Goal: Contribute content

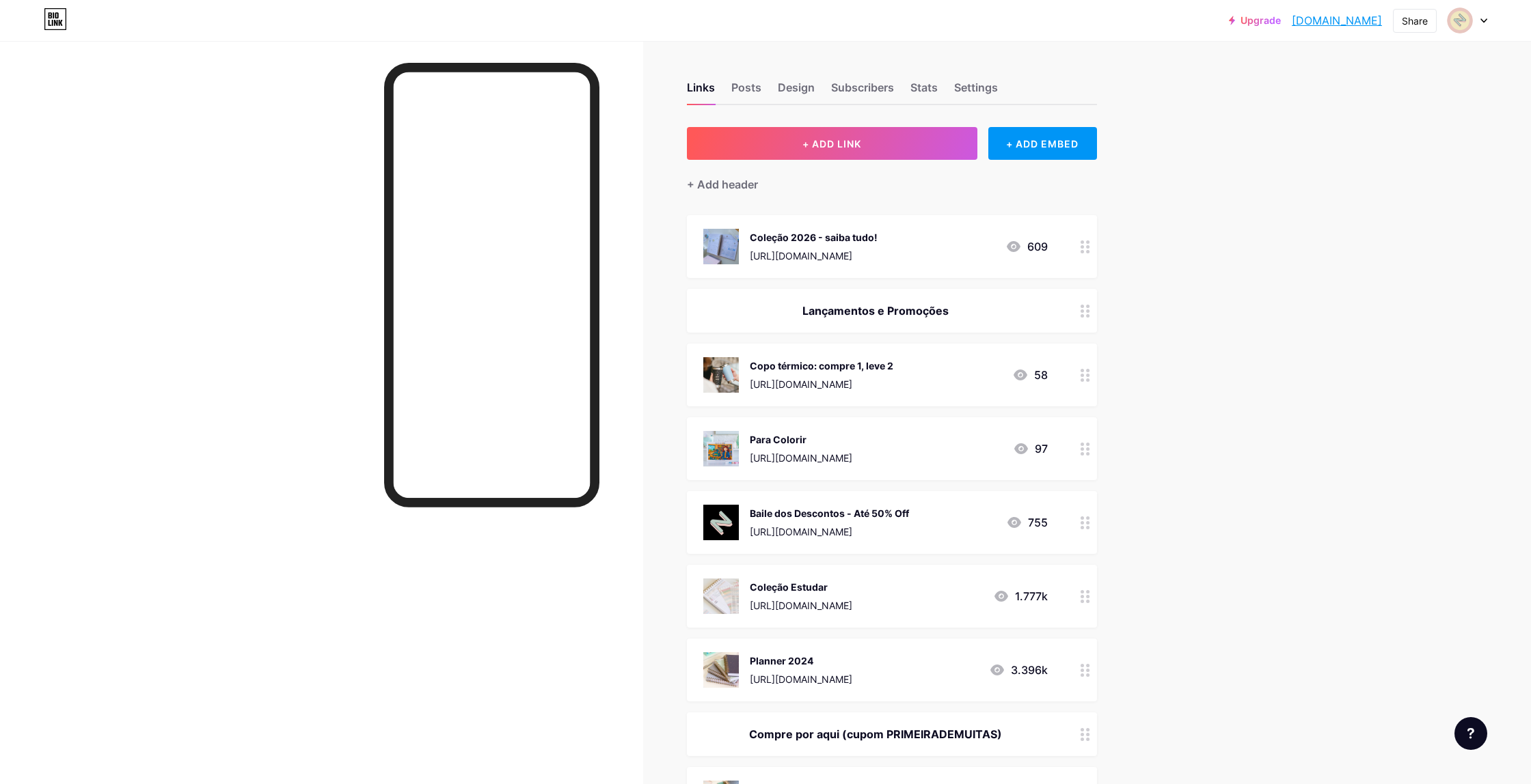
click at [1015, 247] on icon at bounding box center [1013, 247] width 17 height 17
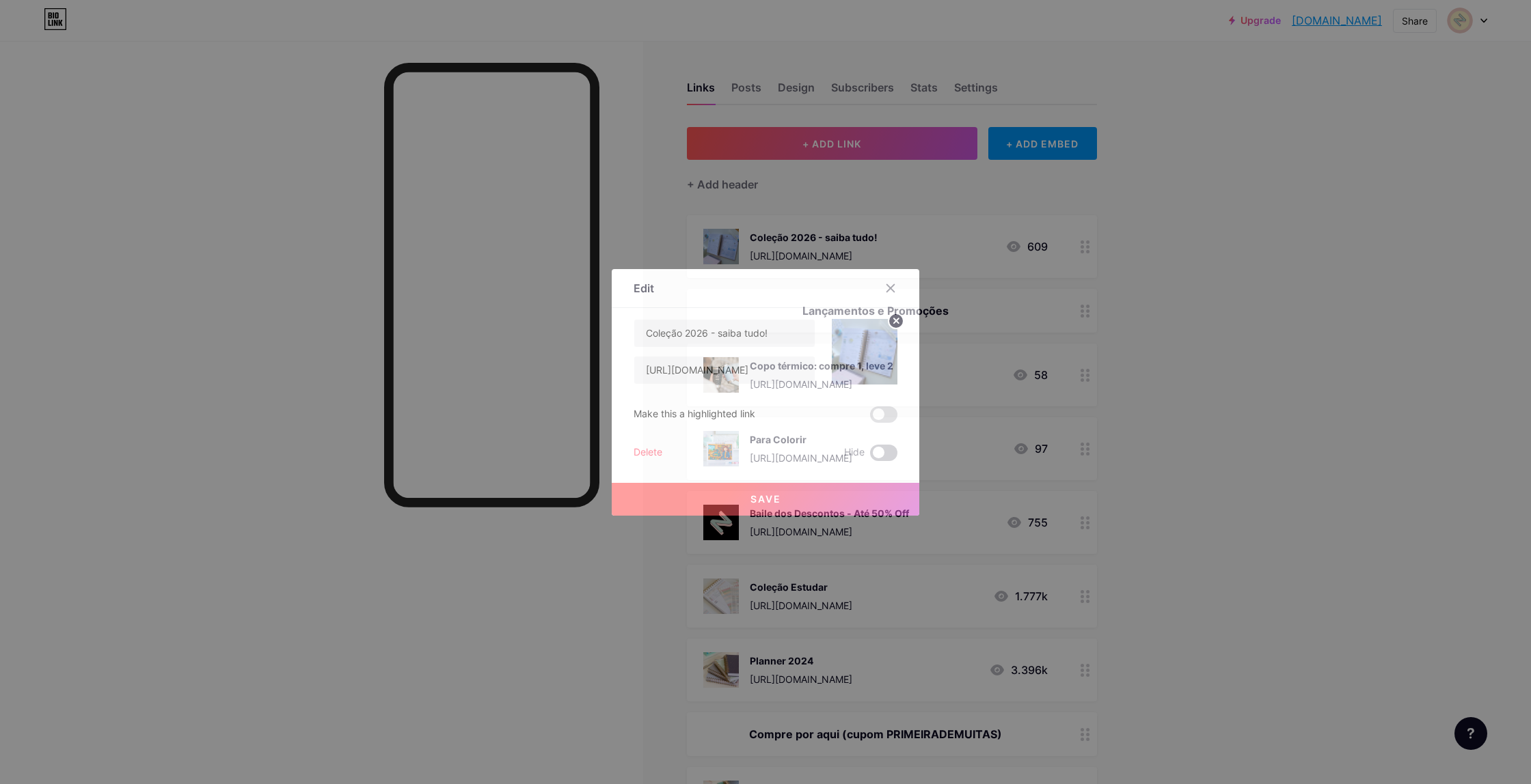
click at [877, 453] on span at bounding box center [884, 453] width 28 height 17
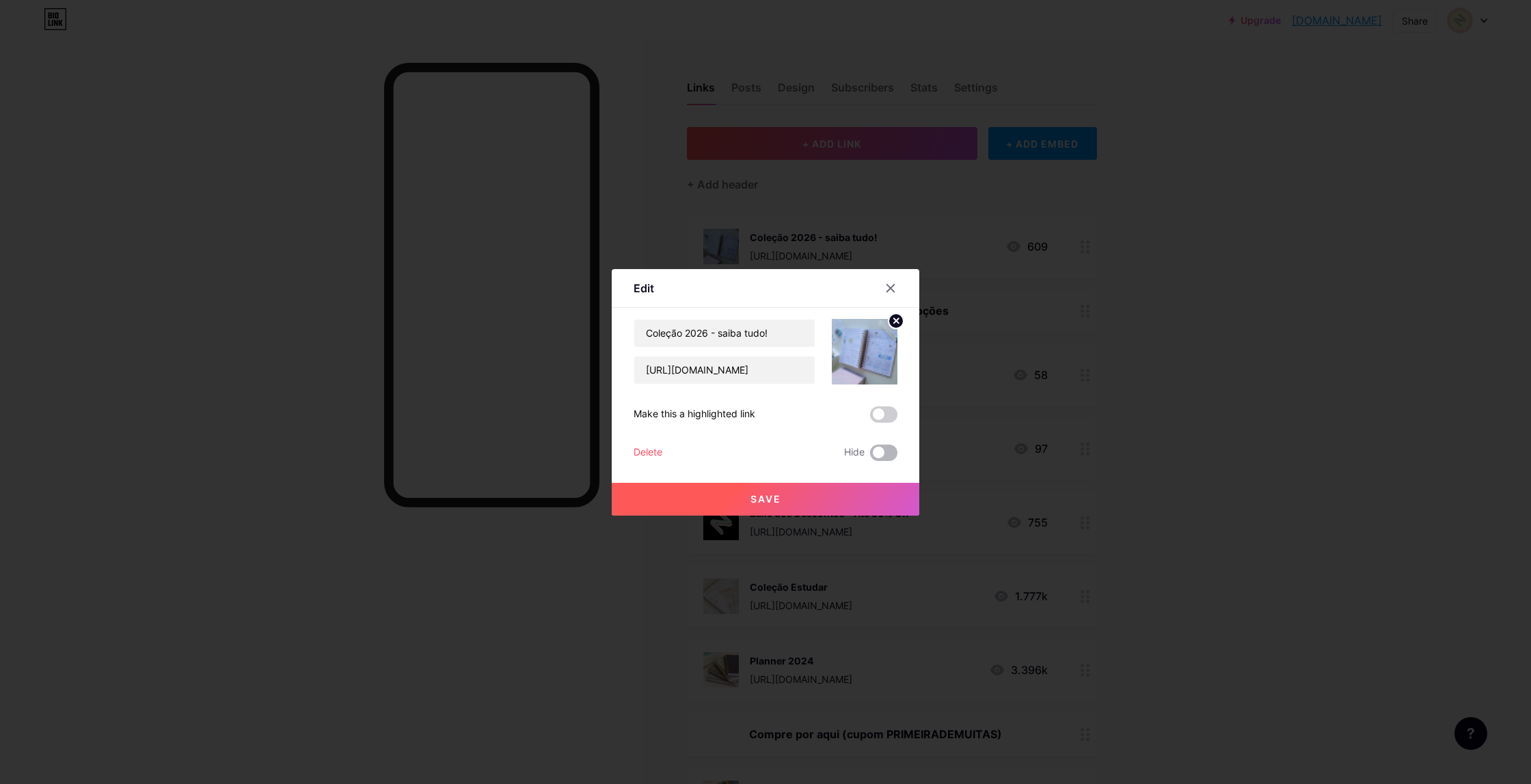
click at [870, 456] on input "checkbox" at bounding box center [870, 456] width 0 height 0
click at [837, 498] on button "Save" at bounding box center [765, 499] width 308 height 33
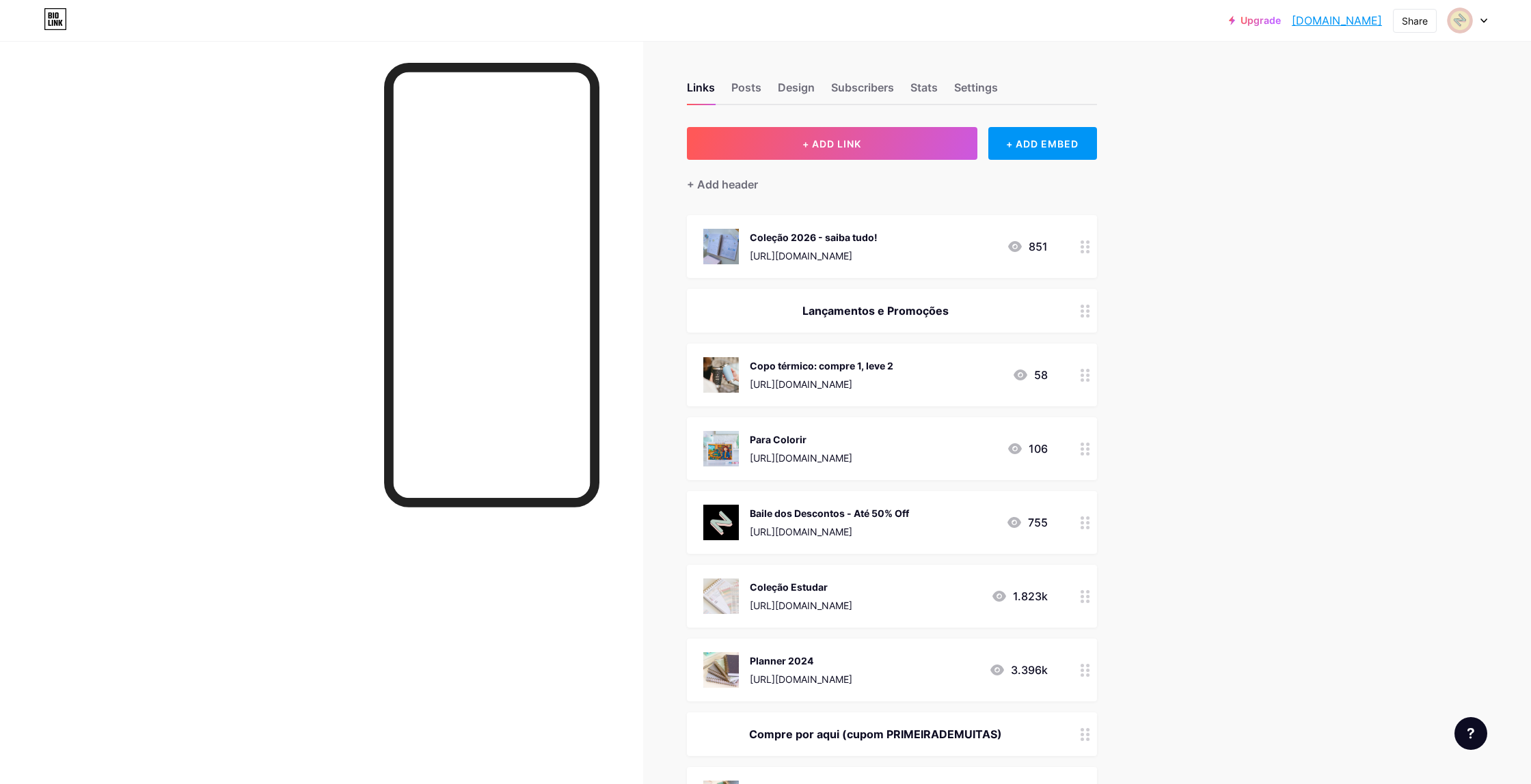
click at [1086, 247] on icon at bounding box center [1085, 247] width 9 height 13
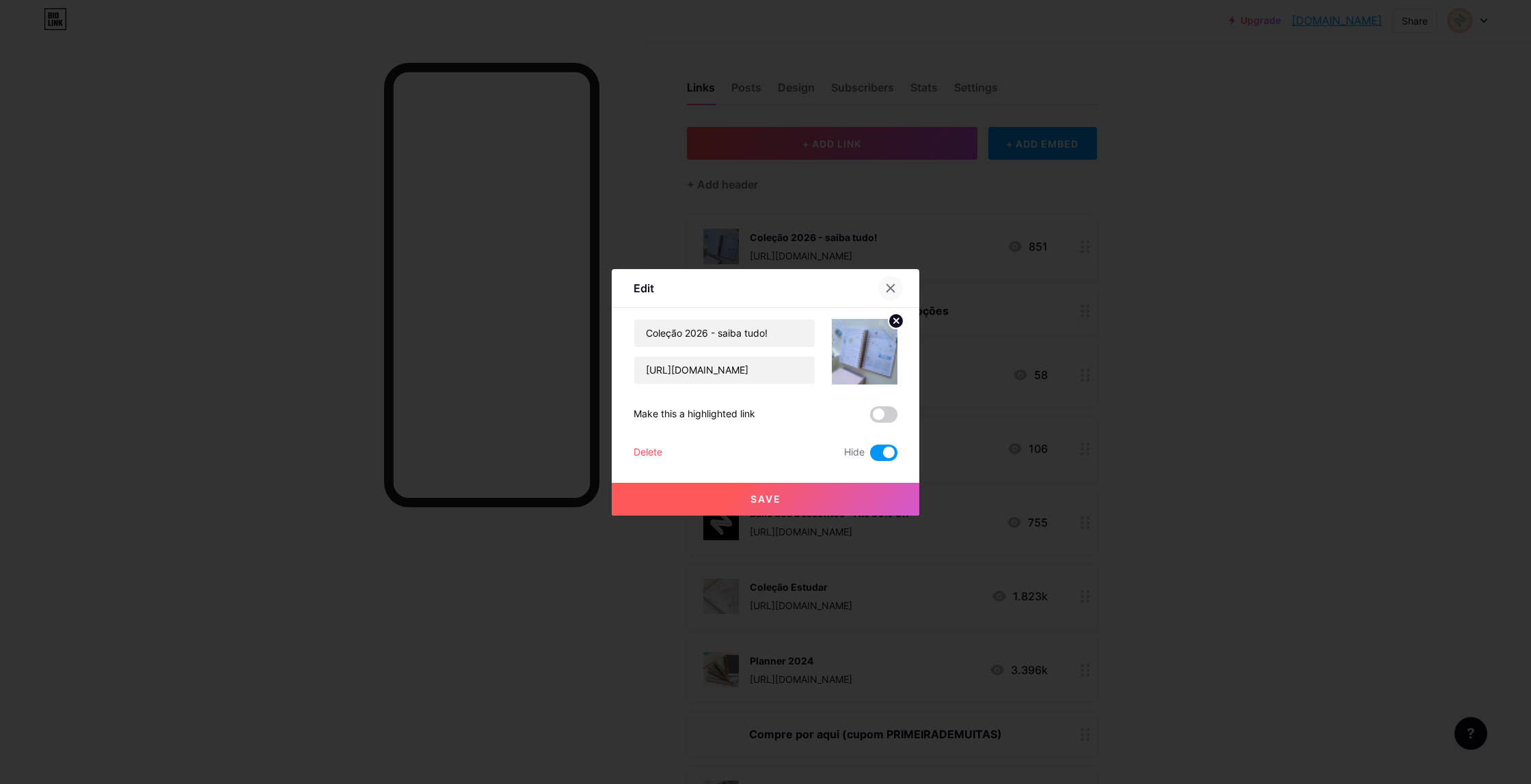
click at [890, 283] on icon at bounding box center [891, 288] width 11 height 11
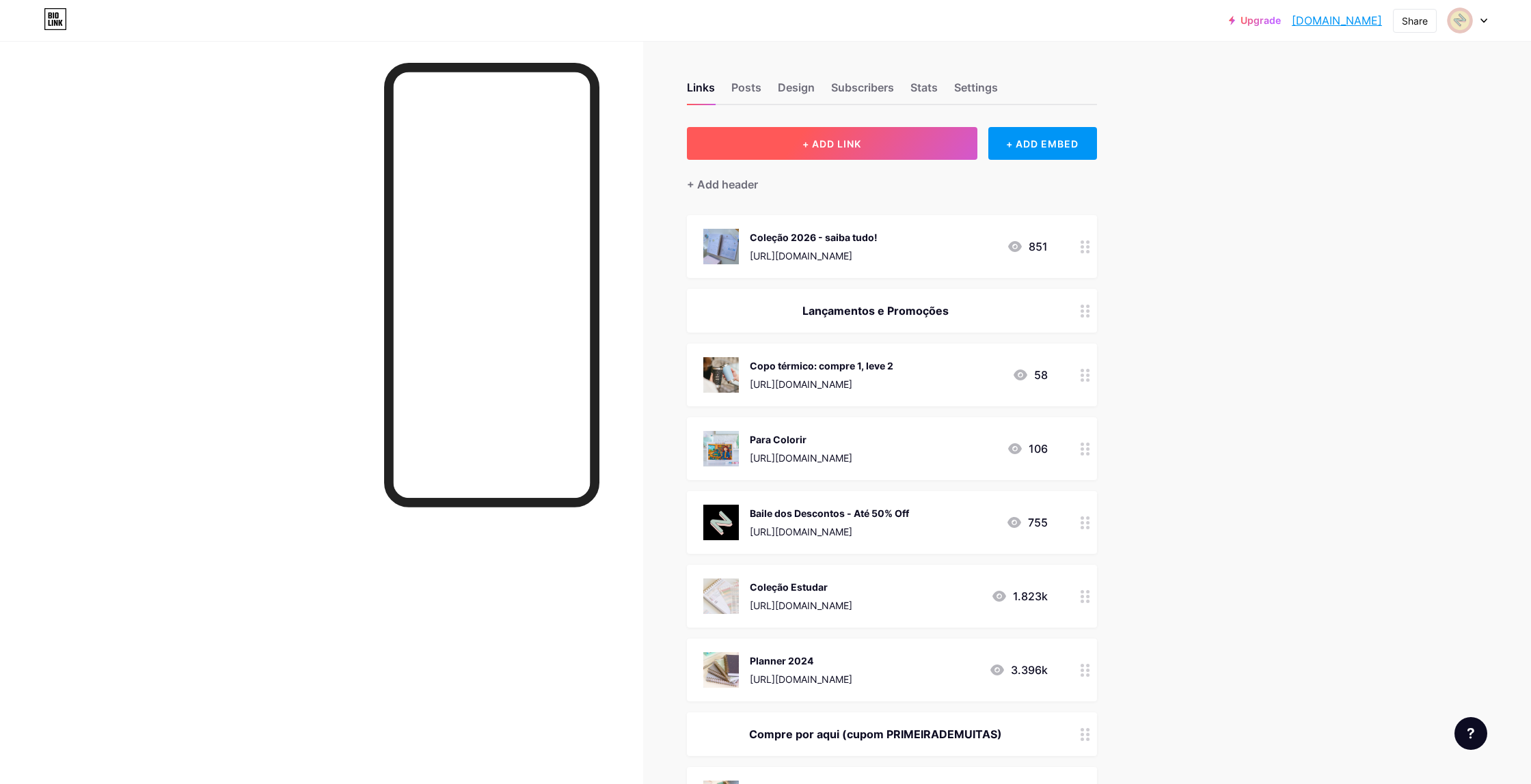
click at [863, 148] on button "+ ADD LINK" at bounding box center [832, 143] width 290 height 33
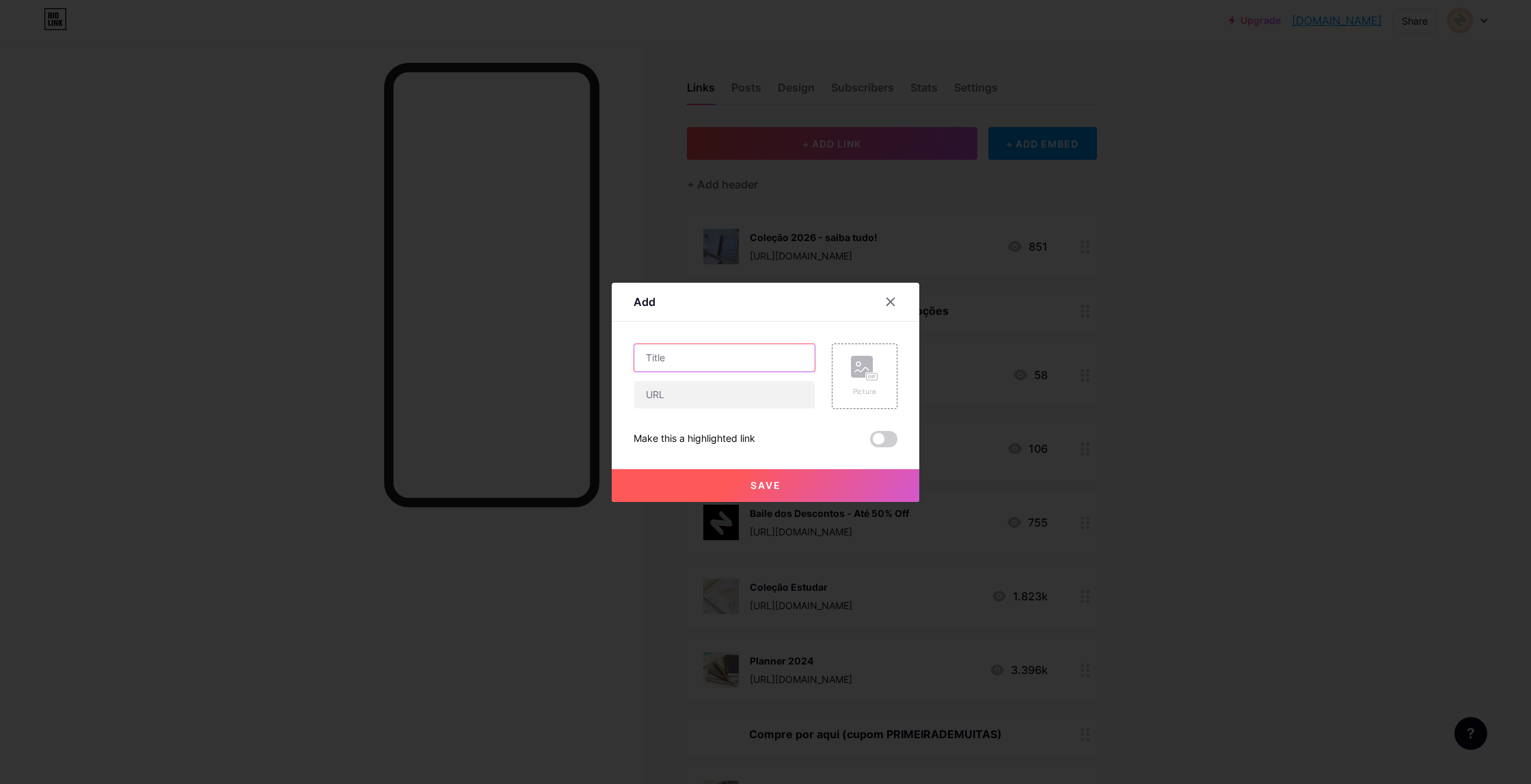
click at [689, 358] on input "text" at bounding box center [724, 358] width 180 height 28
type input "COLEÇÃO 2026 AQUI"
click at [722, 397] on input "text" at bounding box center [724, 395] width 180 height 28
paste input "[URL][DOMAIN_NAME]"
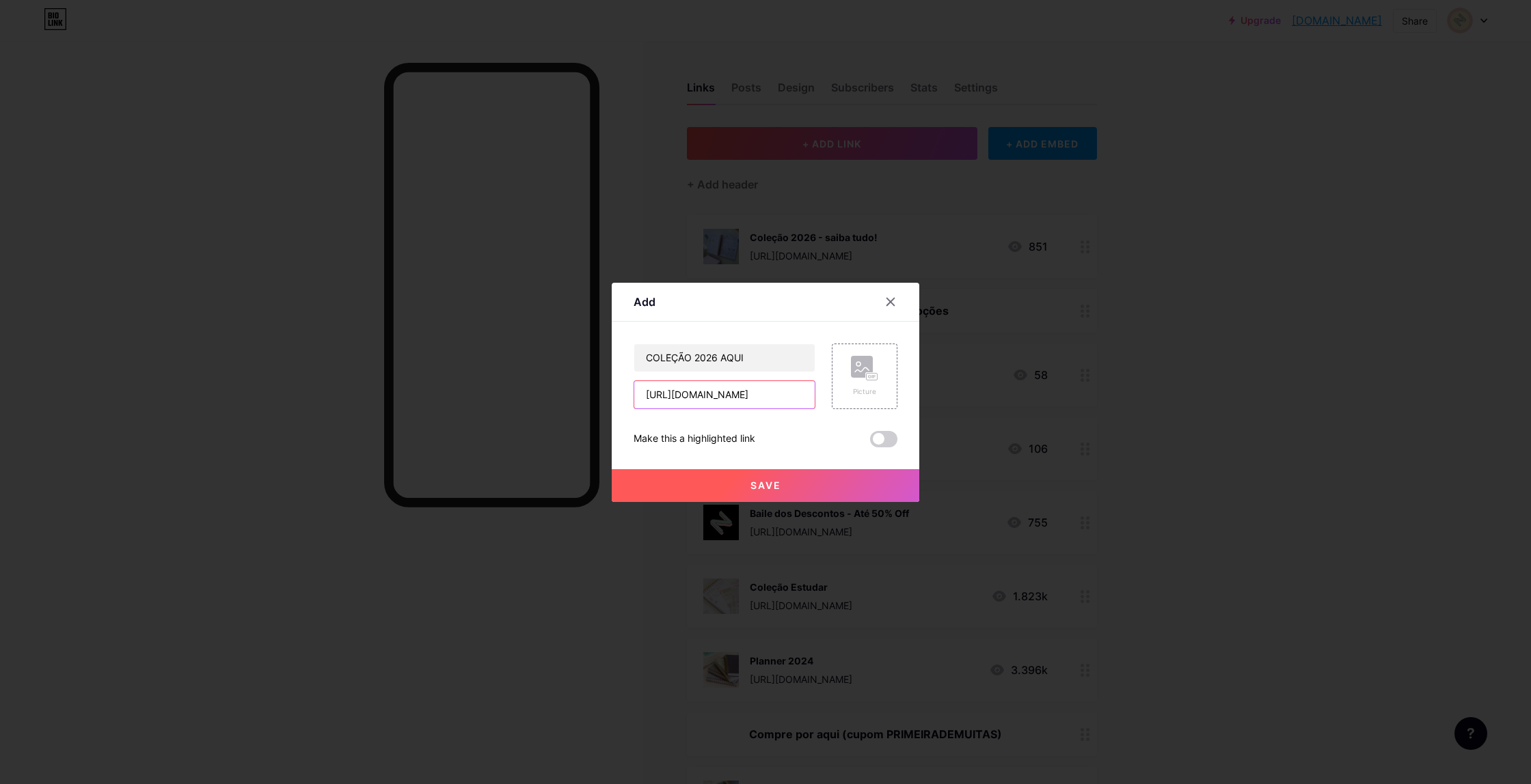
type input "[URL][DOMAIN_NAME]"
click at [794, 436] on div "Make this a highlighted link" at bounding box center [765, 439] width 264 height 17
click at [862, 373] on rect at bounding box center [861, 367] width 22 height 22
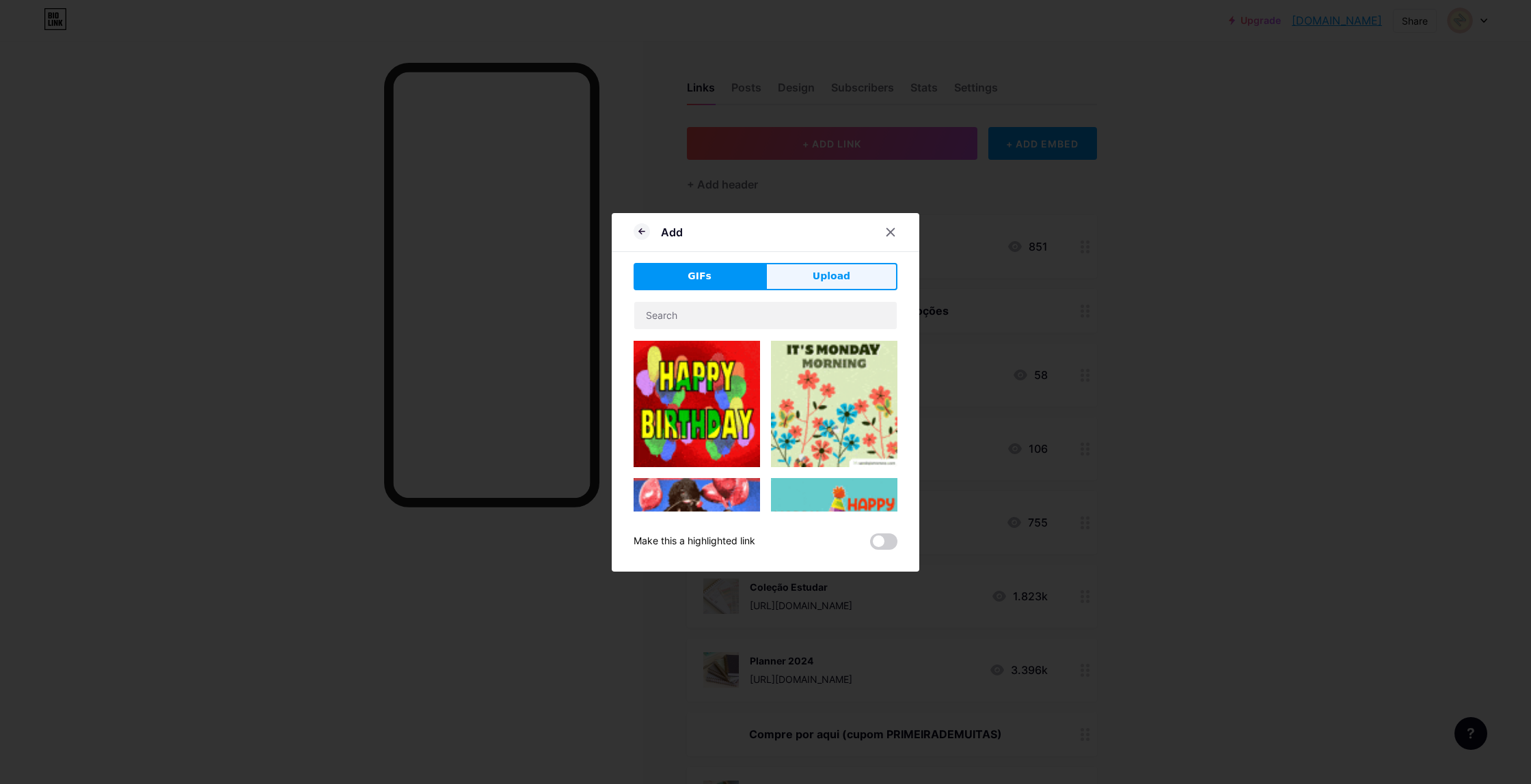
click at [850, 274] on button "Upload" at bounding box center [831, 276] width 132 height 28
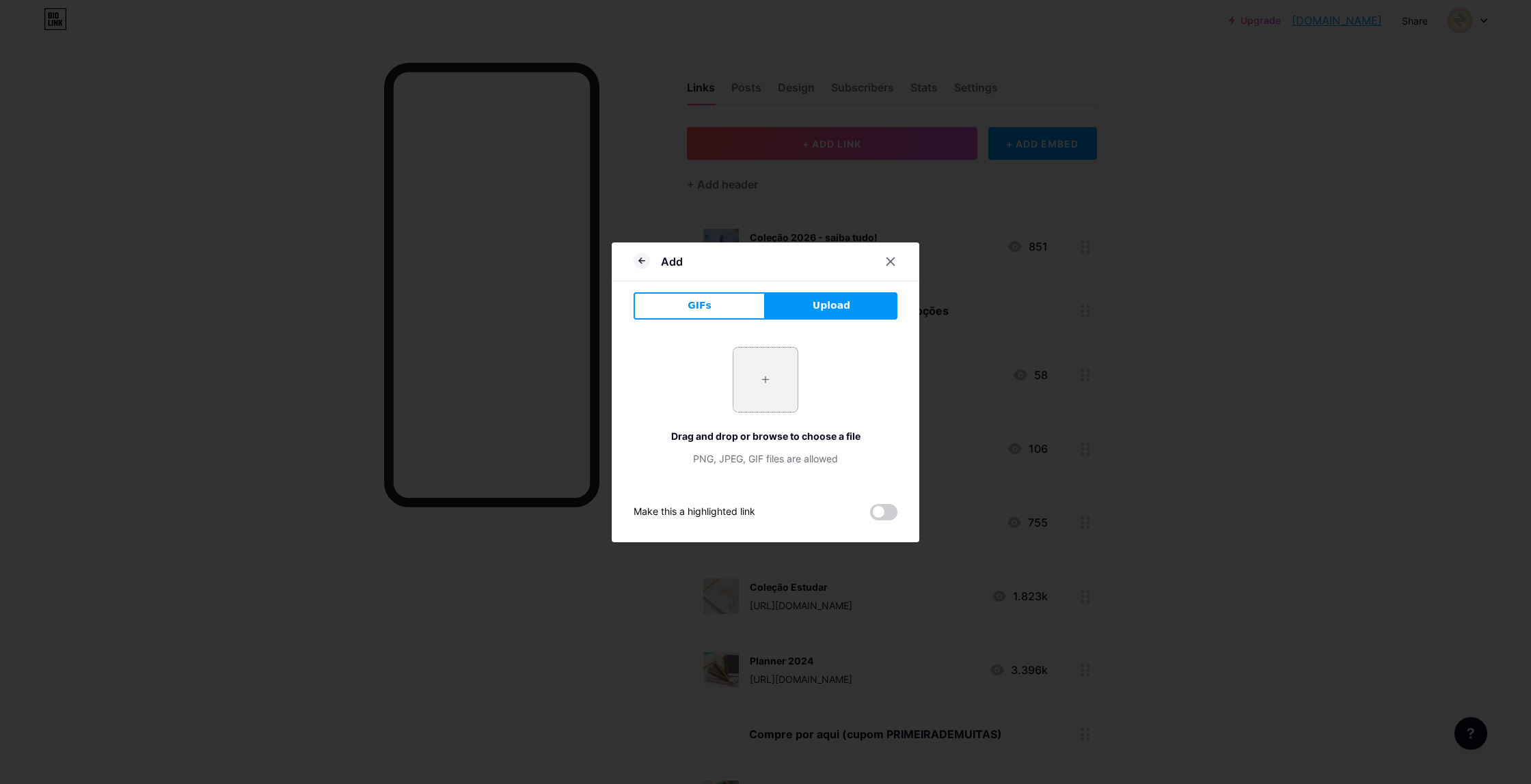
click at [757, 375] on input "file" at bounding box center [765, 380] width 64 height 64
type input "C:\fakepath\INSTITUCIONAIS26-64.jpg"
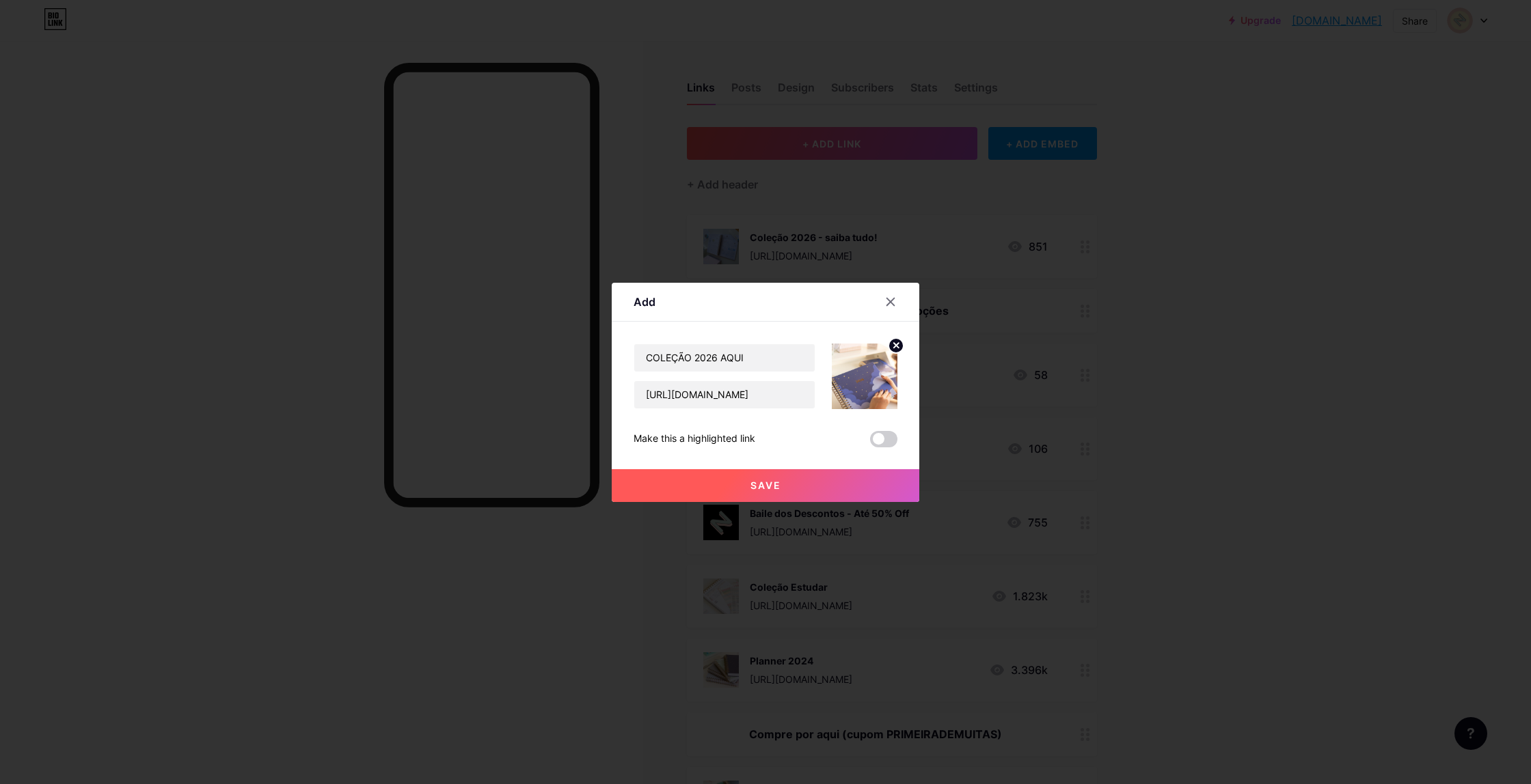
click at [826, 491] on button "Save" at bounding box center [765, 486] width 308 height 33
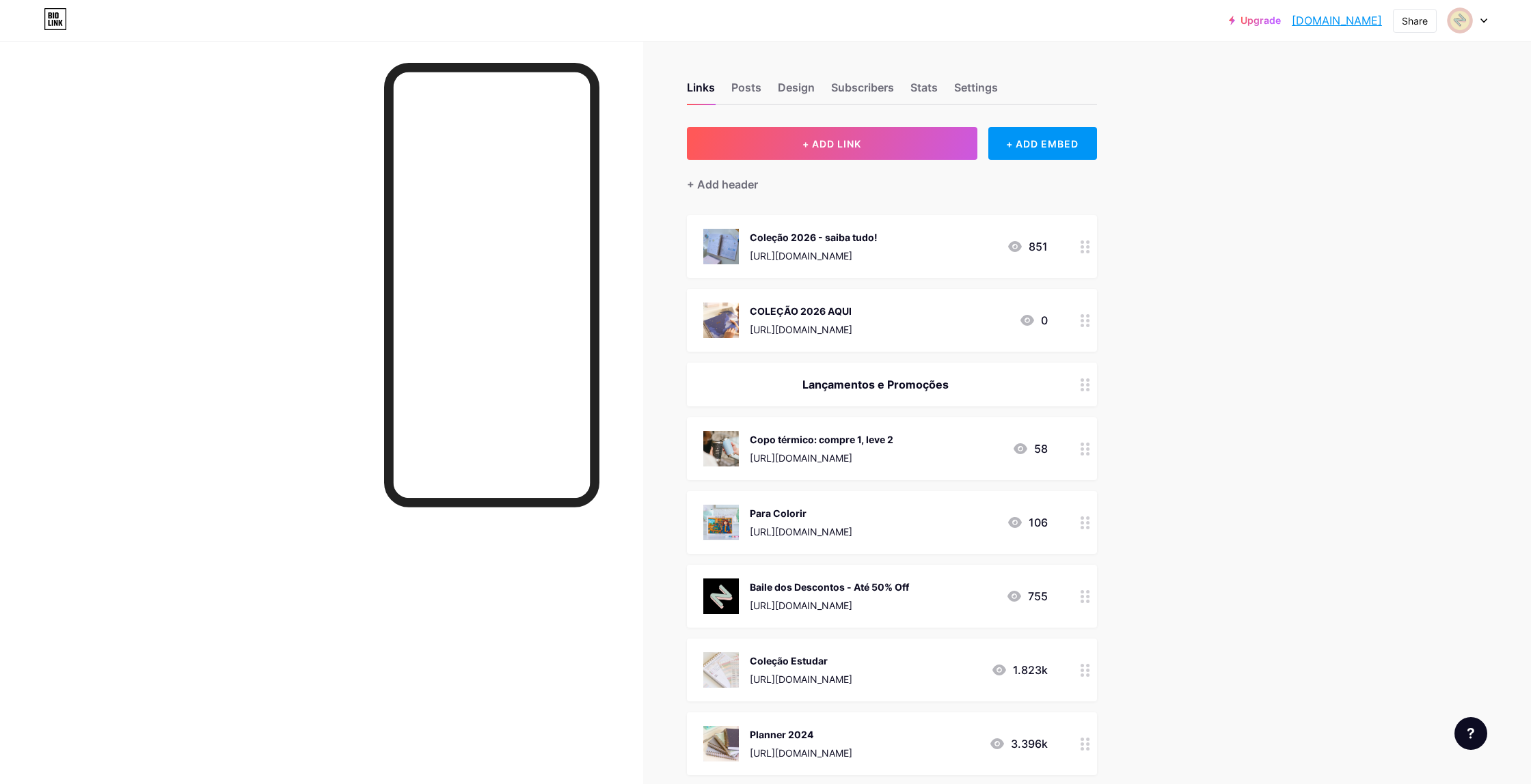
click at [939, 324] on div "COLEÇÃO 2026 AQUI [URL][DOMAIN_NAME] 0" at bounding box center [875, 320] width 344 height 36
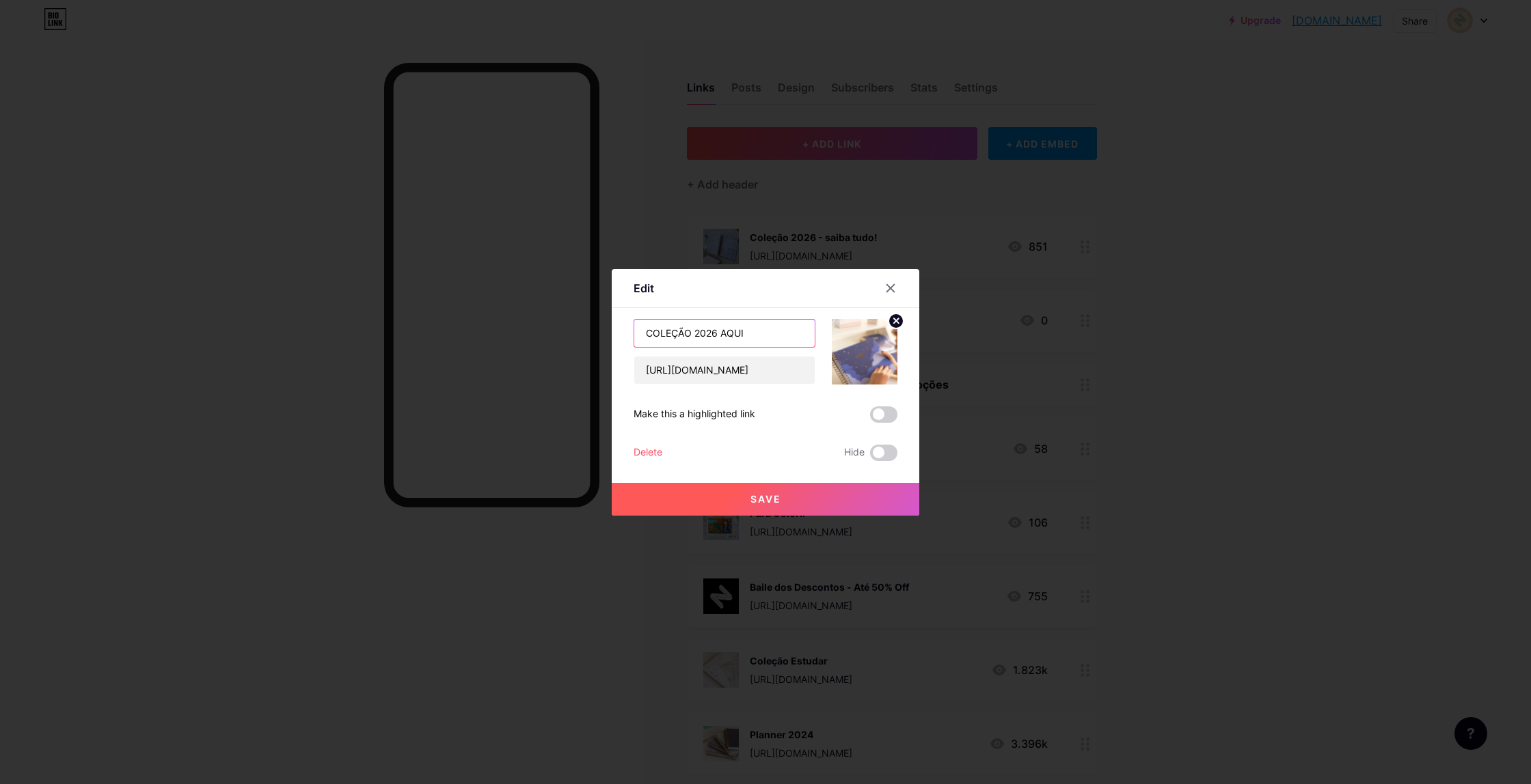
click at [734, 331] on input "COLEÇÃO 2026 AQUI" at bounding box center [724, 333] width 180 height 28
click at [895, 289] on div at bounding box center [890, 288] width 25 height 25
